Goal: Navigation & Orientation: Go to known website

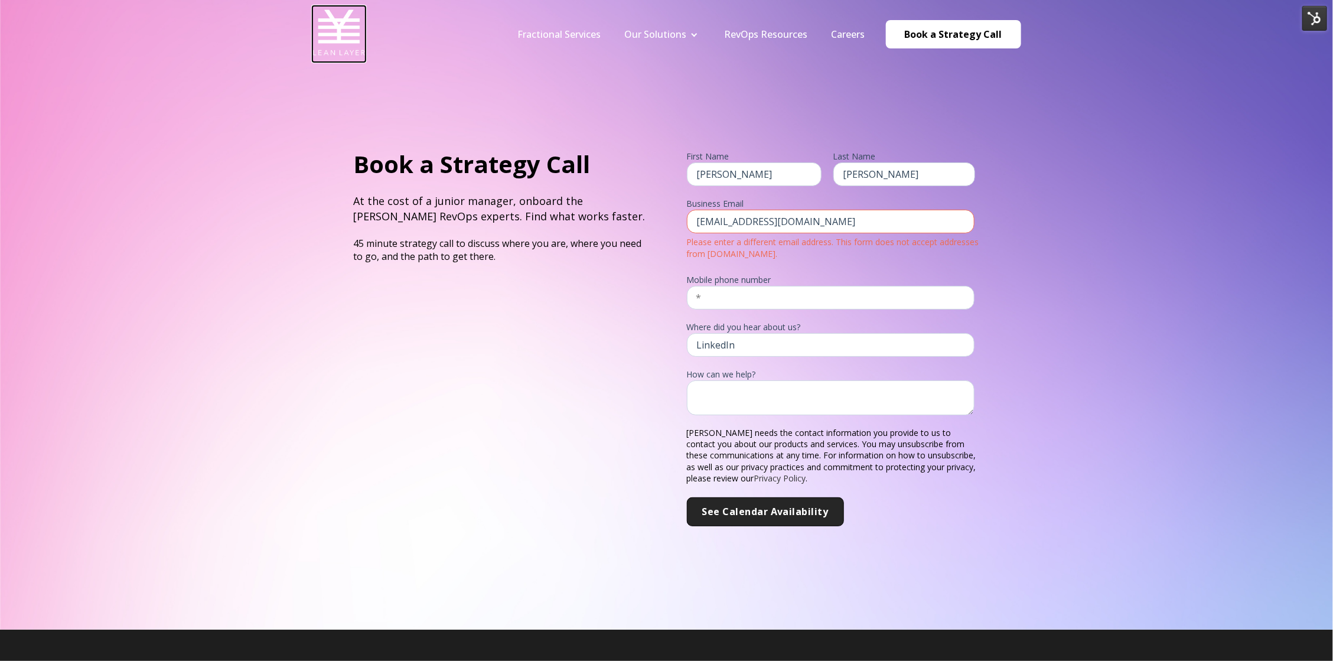
click at [342, 33] on img at bounding box center [339, 32] width 53 height 53
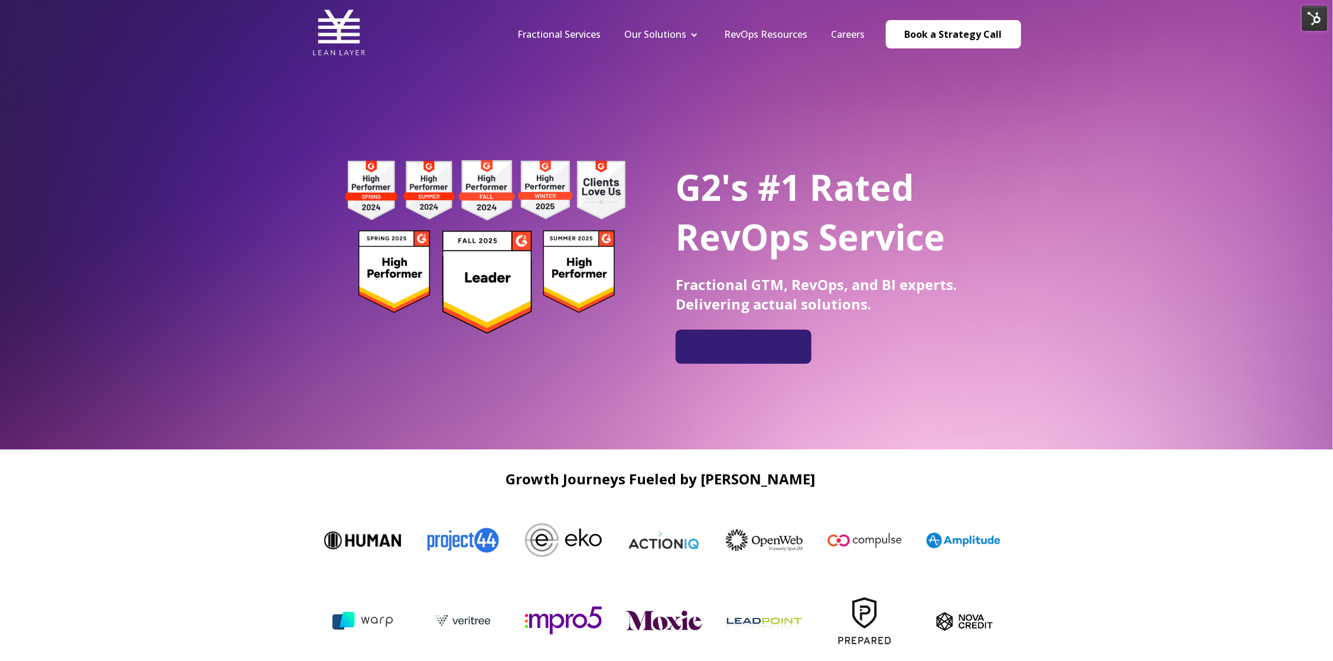
click at [1317, 22] on img at bounding box center [1315, 18] width 25 height 25
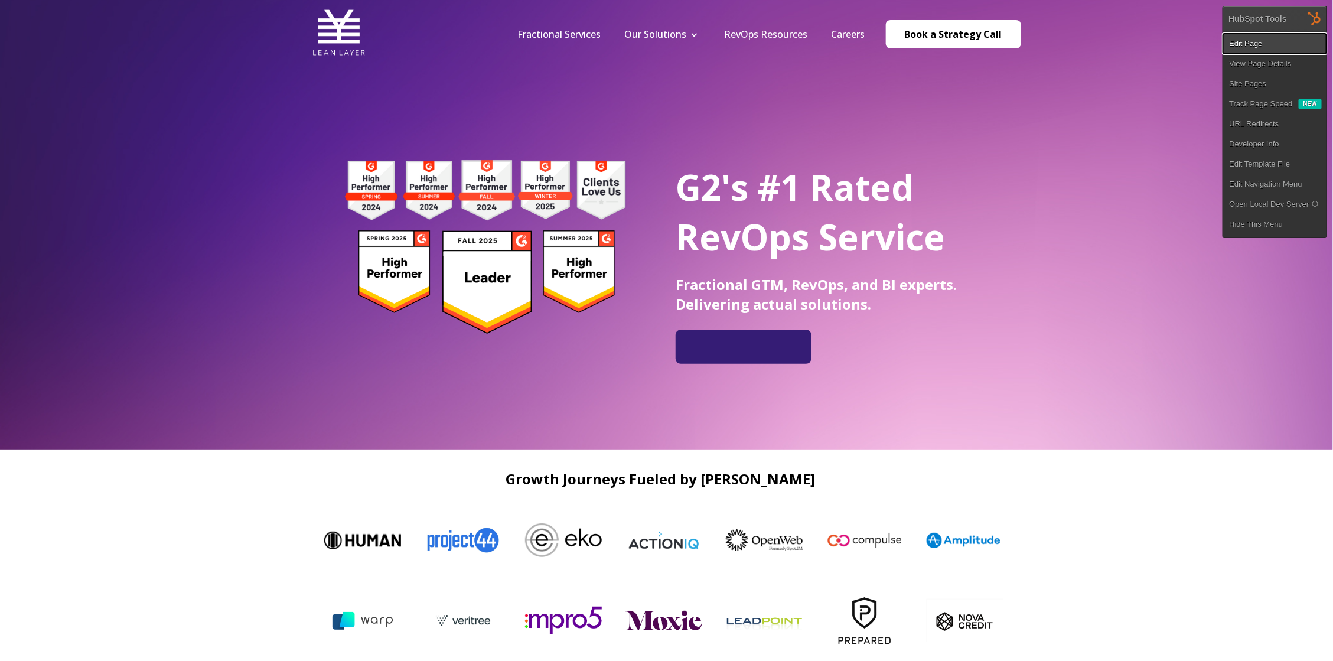
click at [1252, 49] on link "Edit Page" at bounding box center [1275, 44] width 103 height 20
